Goal: Find specific page/section: Find specific page/section

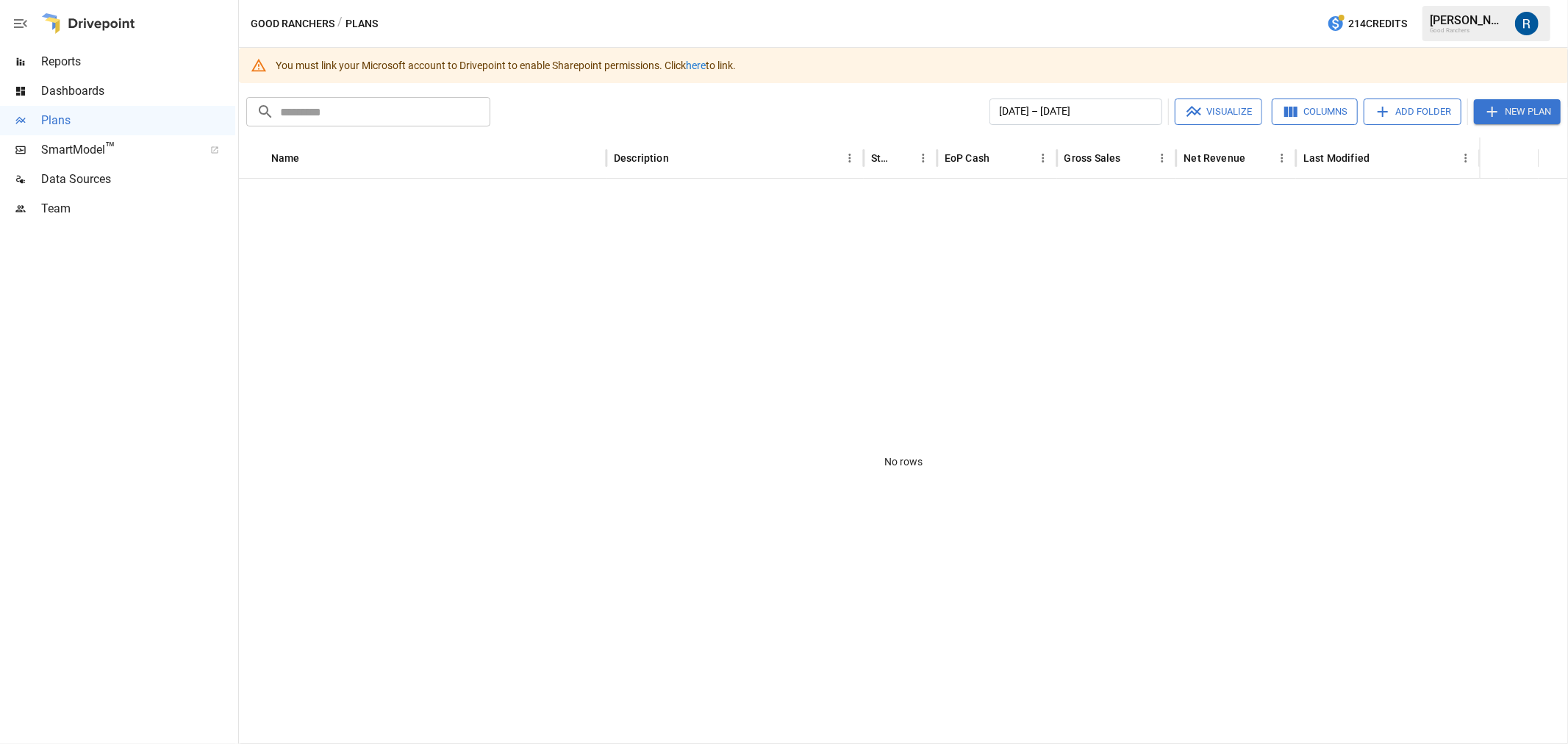
click at [63, 95] on span "Dashboards" at bounding box center [138, 91] width 194 height 18
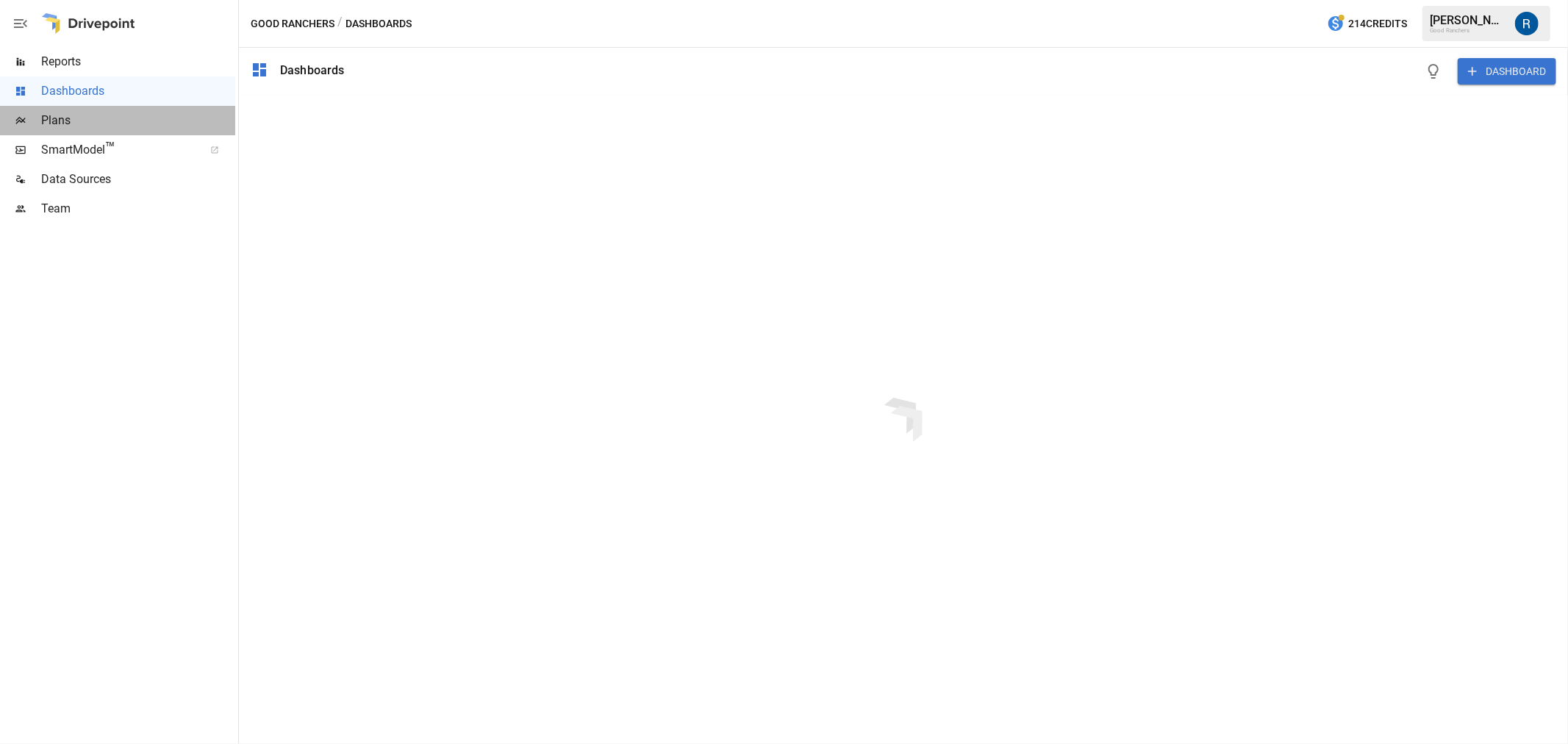
click at [48, 115] on span "Plans" at bounding box center [138, 120] width 194 height 18
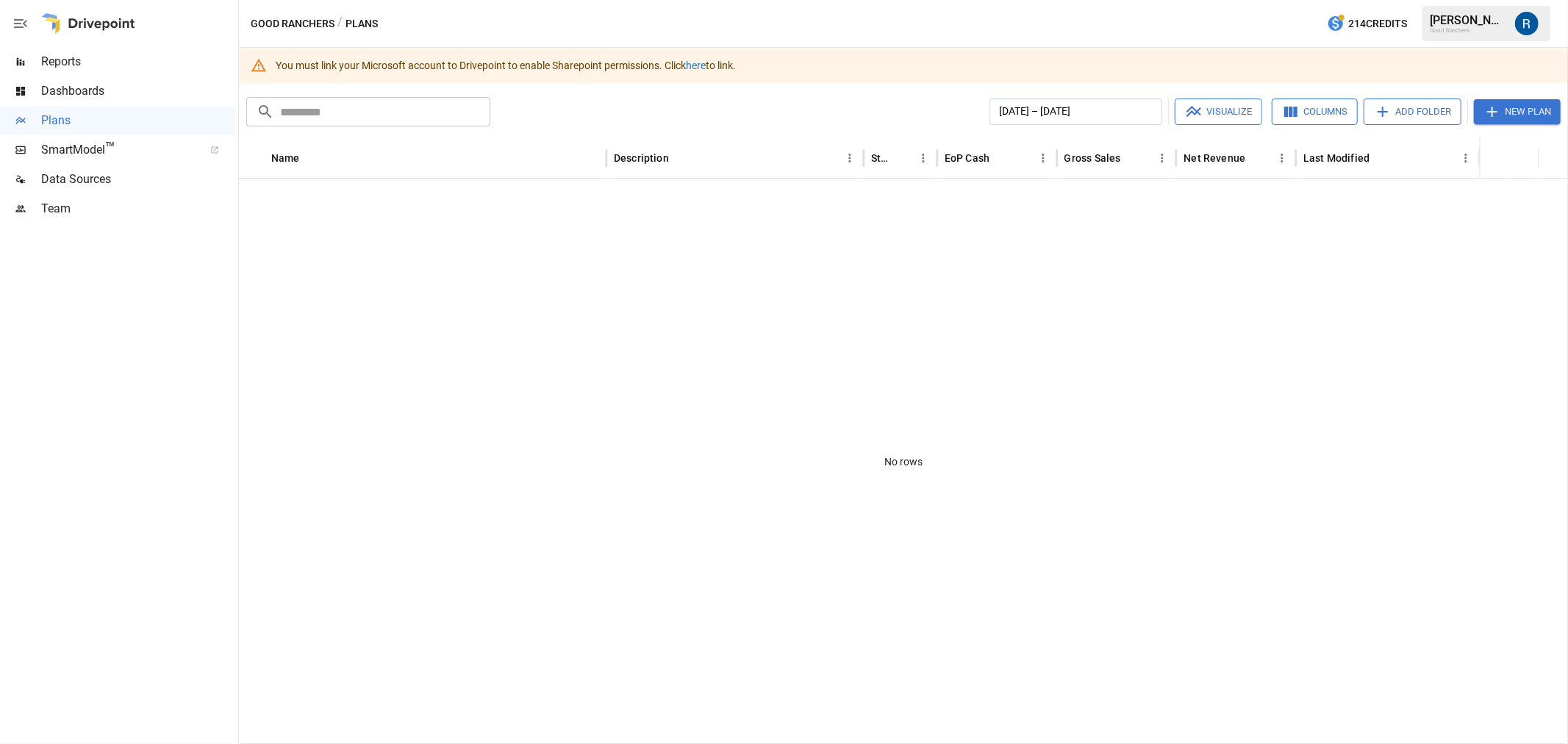
click at [706, 63] on link "here" at bounding box center [696, 65] width 20 height 11
click at [89, 137] on div "SmartModel ™" at bounding box center [117, 149] width 236 height 30
click at [1143, 415] on div "No rows" at bounding box center [903, 461] width 1329 height 566
